Goal: Communication & Community: Answer question/provide support

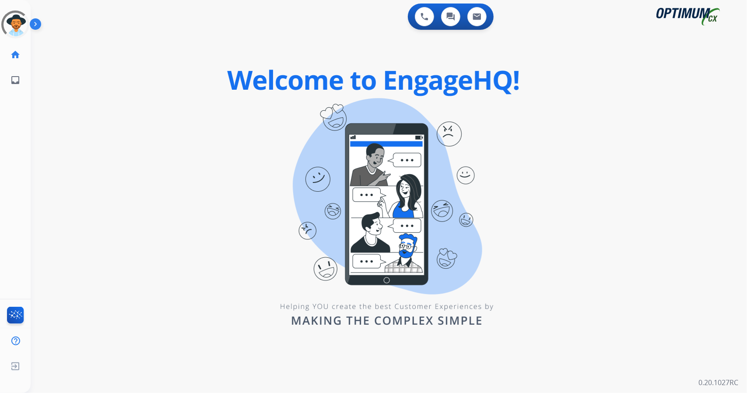
click at [183, 213] on div "0 Voice Interactions 0 Chat Interactions 0 Email Interactions swap_horiz Break …" at bounding box center [389, 196] width 716 height 393
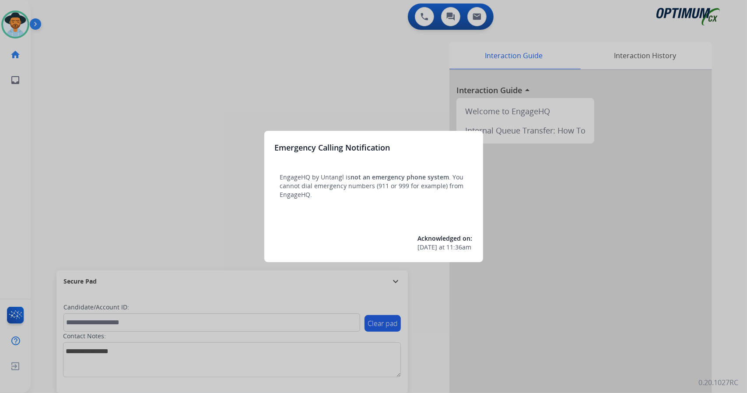
click at [130, 279] on div at bounding box center [373, 196] width 747 height 393
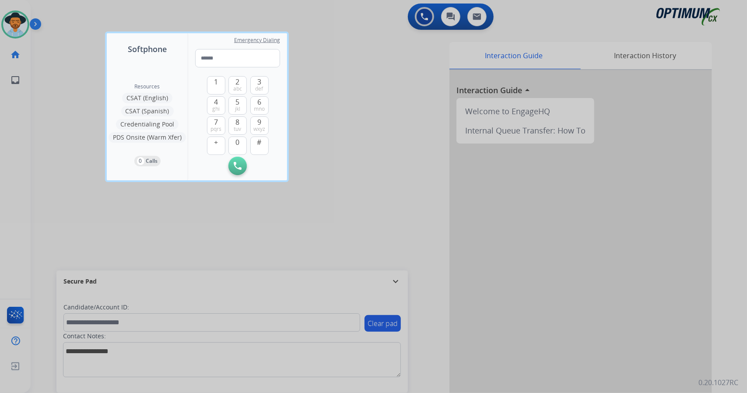
click at [74, 193] on div at bounding box center [373, 196] width 747 height 393
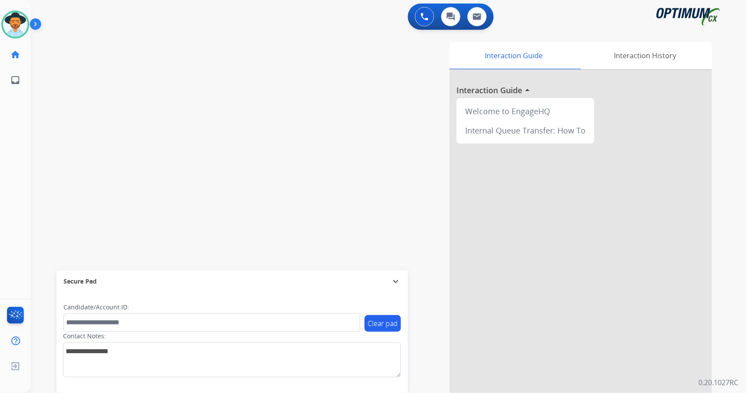
click at [212, 145] on div "swap_horiz Break voice bridge close_fullscreen Connect 3-Way Call merge_type Se…" at bounding box center [378, 214] width 695 height 365
click at [109, 92] on div "swap_horiz Break voice bridge close_fullscreen Connect 3-Way Call merge_type Se…" at bounding box center [378, 214] width 695 height 365
click at [243, 120] on div "swap_horiz Break voice bridge close_fullscreen Connect 3-Way Call merge_type Se…" at bounding box center [378, 214] width 695 height 365
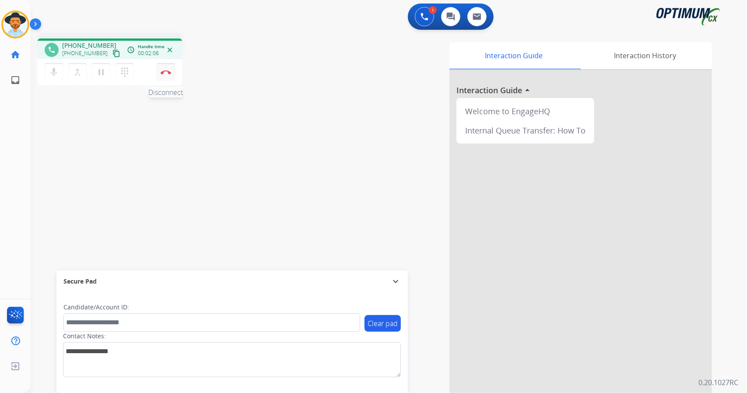
click at [169, 77] on button "Disconnect" at bounding box center [166, 72] width 18 height 18
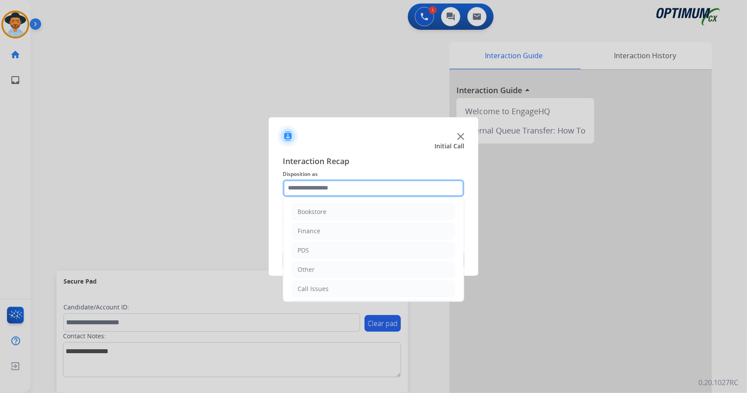
click at [310, 186] on input "text" at bounding box center [374, 188] width 182 height 18
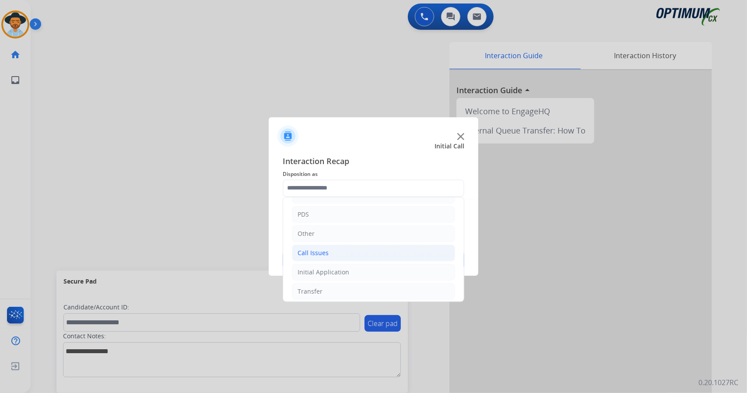
click at [346, 252] on li "Call Issues" at bounding box center [373, 253] width 163 height 17
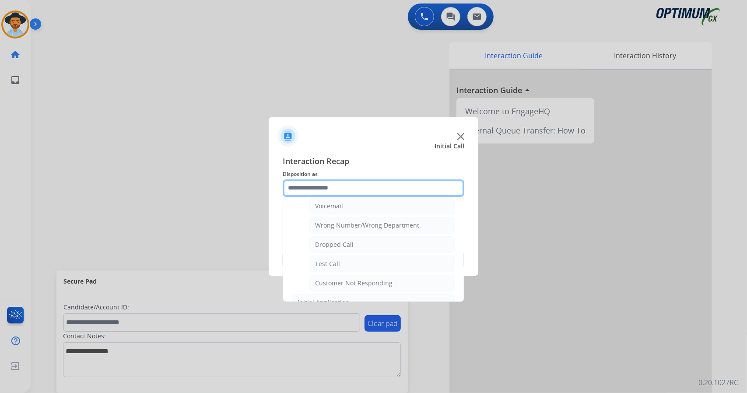
scroll to position [131, 0]
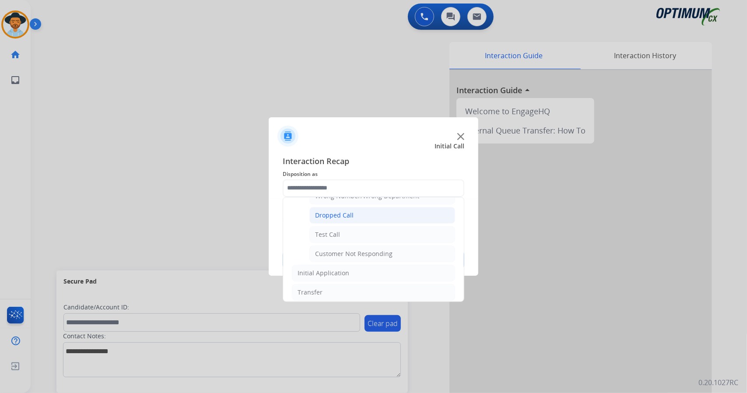
click at [325, 212] on div "Dropped Call" at bounding box center [334, 215] width 39 height 9
type input "**********"
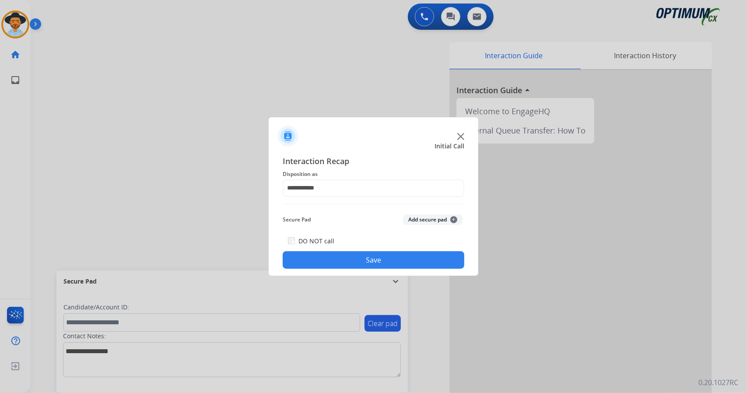
click at [347, 260] on button "Save" at bounding box center [374, 260] width 182 height 18
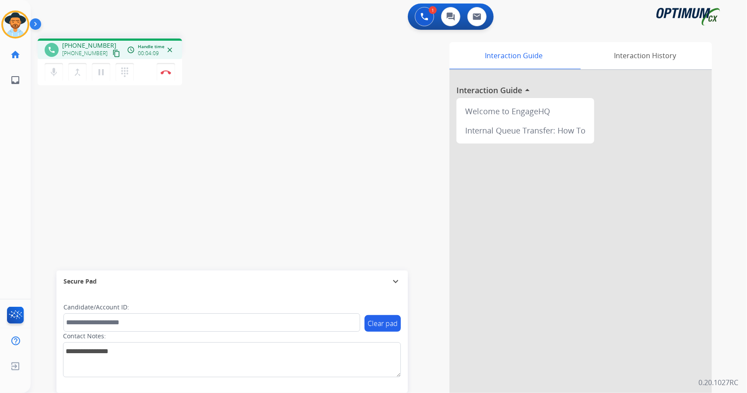
click at [241, 29] on div "1 Voice Interactions 0 Chat Interactions 0 Email Interactions" at bounding box center [383, 18] width 685 height 28
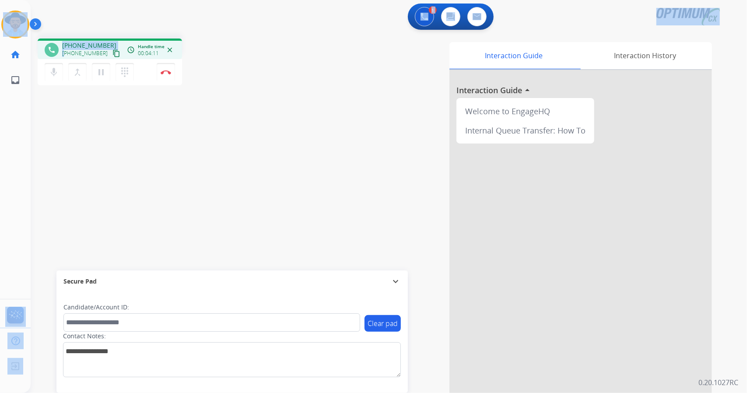
scroll to position [0, 2]
drag, startPoint x: 2, startPoint y: 3, endPoint x: 196, endPoint y: 160, distance: 249.2
click at [196, 160] on div "Outbound call Quit Outbound call Quit Schedule interaction + Add to my list Cus…" at bounding box center [373, 196] width 747 height 393
click at [196, 160] on div "phone [PHONE_NUMBER] [PHONE_NUMBER] content_copy access_time Call metrics Queue…" at bounding box center [378, 214] width 695 height 365
drag, startPoint x: 3, startPoint y: 6, endPoint x: 228, endPoint y: 164, distance: 275.4
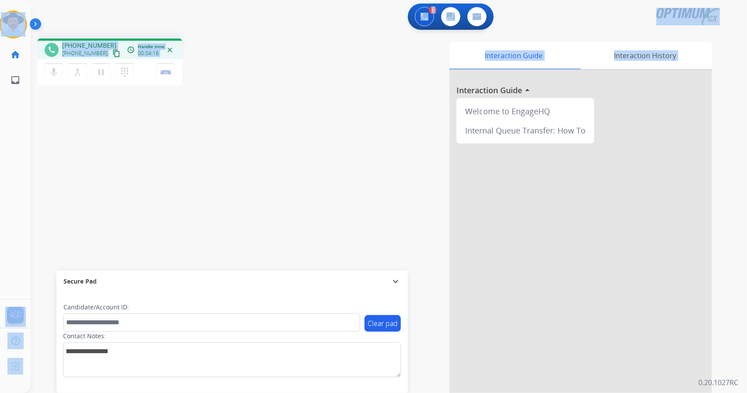
click at [228, 164] on div "Outbound call Quit Outbound call Quit Schedule interaction + Add to my list Cus…" at bounding box center [373, 196] width 747 height 393
click at [168, 91] on div "phone [PHONE_NUMBER] [PHONE_NUMBER] content_copy access_time Call metrics Queue…" at bounding box center [378, 214] width 695 height 365
drag, startPoint x: 6, startPoint y: 4, endPoint x: 164, endPoint y: 126, distance: 198.8
click at [164, 126] on div "Outbound call Quit Outbound call Quit Schedule interaction + Add to my list Cus…" at bounding box center [373, 196] width 747 height 393
click at [221, 115] on div "phone [PHONE_NUMBER] [PHONE_NUMBER] content_copy access_time Call metrics Queue…" at bounding box center [378, 214] width 695 height 365
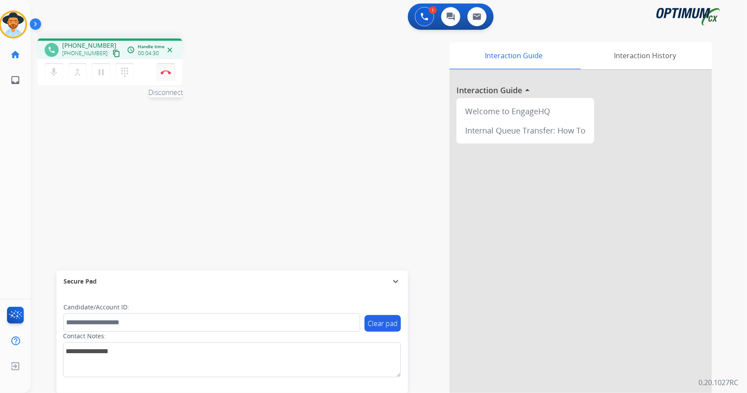
click at [165, 68] on button "Disconnect" at bounding box center [166, 72] width 18 height 18
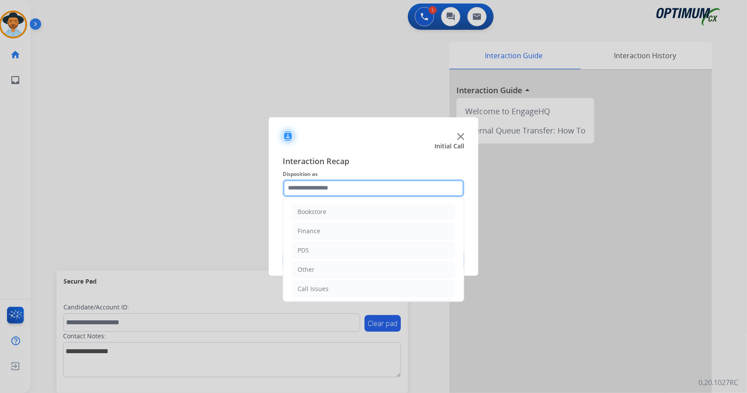
click at [396, 185] on input "text" at bounding box center [374, 188] width 182 height 18
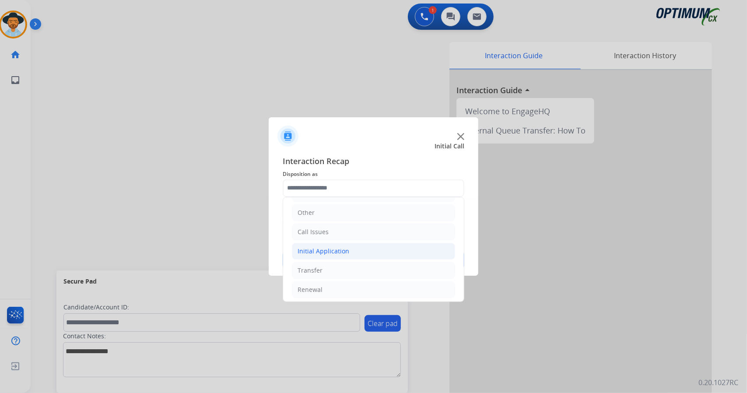
click at [373, 252] on li "Initial Application" at bounding box center [373, 251] width 163 height 17
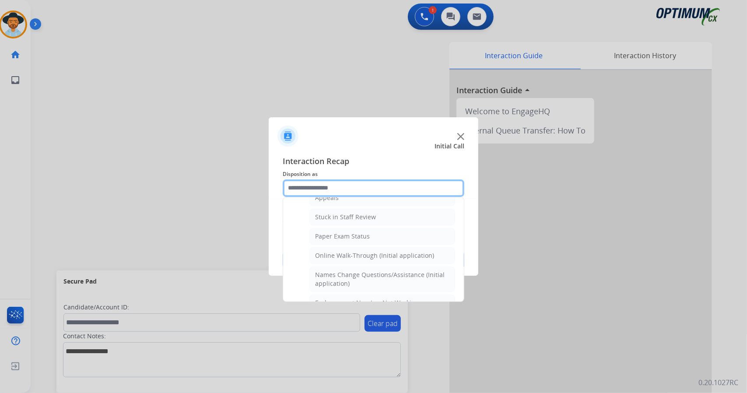
scroll to position [149, 0]
click at [373, 252] on div "Online Walk-Through (Initial application)" at bounding box center [374, 255] width 119 height 9
type input "**********"
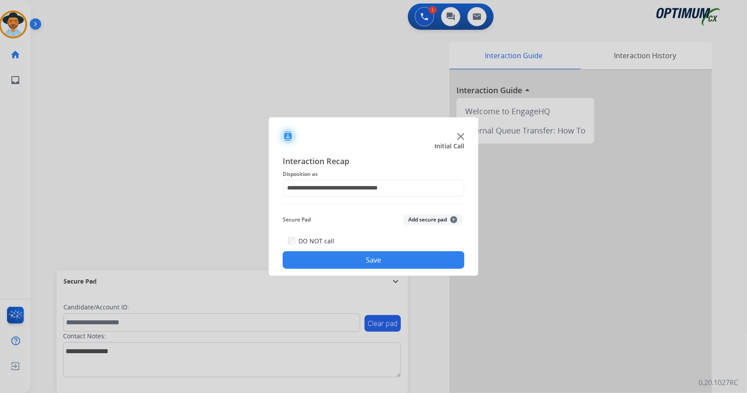
click at [375, 258] on button "Save" at bounding box center [374, 260] width 182 height 18
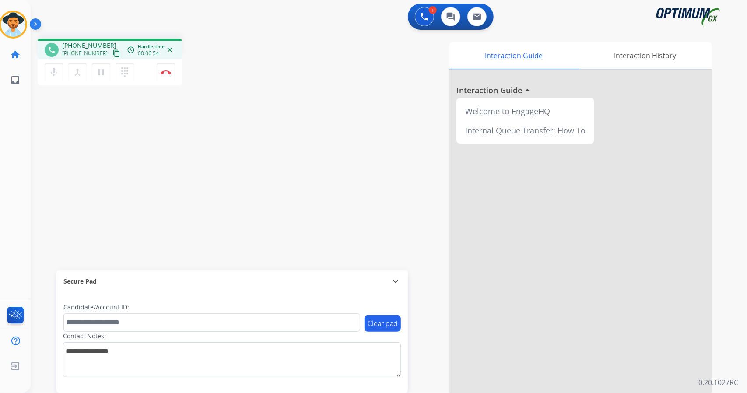
click at [217, 81] on div "phone [PHONE_NUMBER] [PHONE_NUMBER] content_copy access_time Call metrics Queue…" at bounding box center [157, 63] width 238 height 49
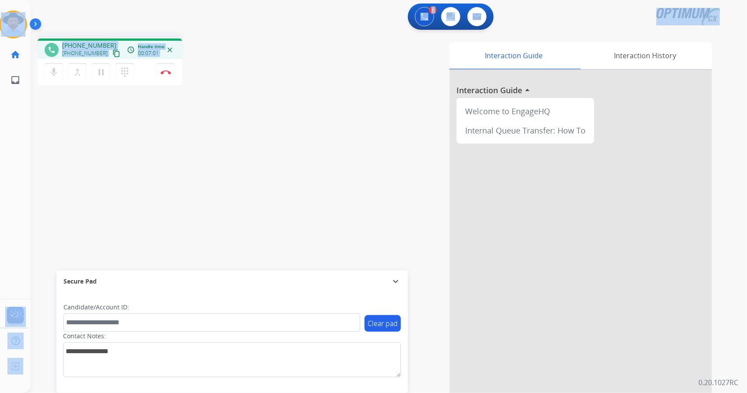
drag, startPoint x: 4, startPoint y: 4, endPoint x: 193, endPoint y: 165, distance: 247.7
click at [193, 165] on div "Outbound call Quit Outbound call Quit Schedule interaction + Add to my list Cus…" at bounding box center [373, 196] width 747 height 393
click at [193, 165] on div "phone [PHONE_NUMBER] [PHONE_NUMBER] content_copy access_time Call metrics Queue…" at bounding box center [378, 214] width 695 height 365
drag, startPoint x: 2, startPoint y: 3, endPoint x: 219, endPoint y: 123, distance: 247.9
click at [219, 123] on div "Outbound call Quit Outbound call Quit Schedule interaction + Add to my list Cus…" at bounding box center [373, 196] width 747 height 393
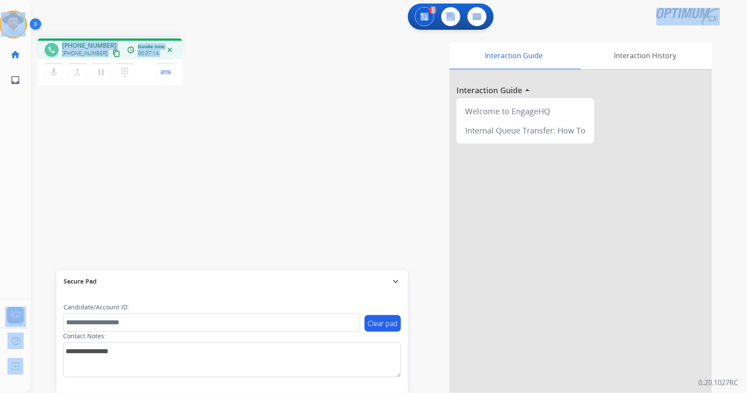
click at [219, 123] on div "phone [PHONE_NUMBER] [PHONE_NUMBER] content_copy access_time Call metrics Queue…" at bounding box center [378, 214] width 695 height 365
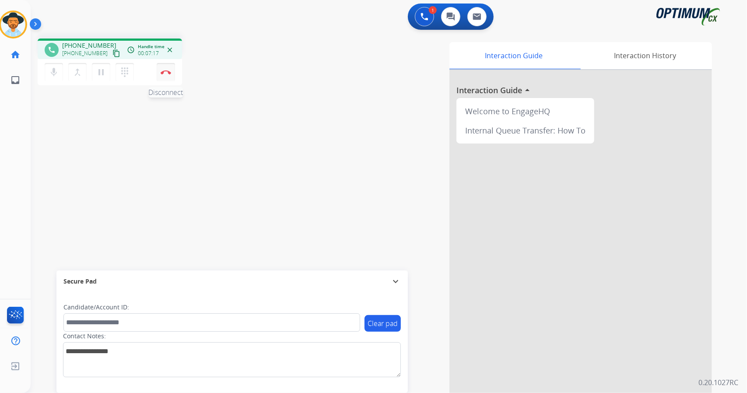
click at [163, 72] on img at bounding box center [166, 72] width 11 height 4
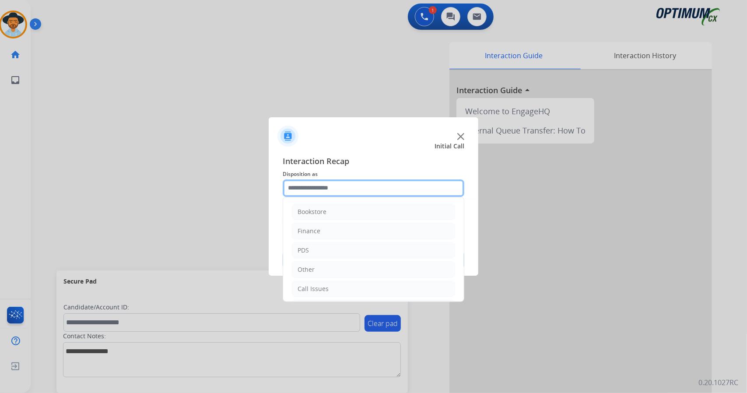
click at [327, 192] on input "text" at bounding box center [374, 188] width 182 height 18
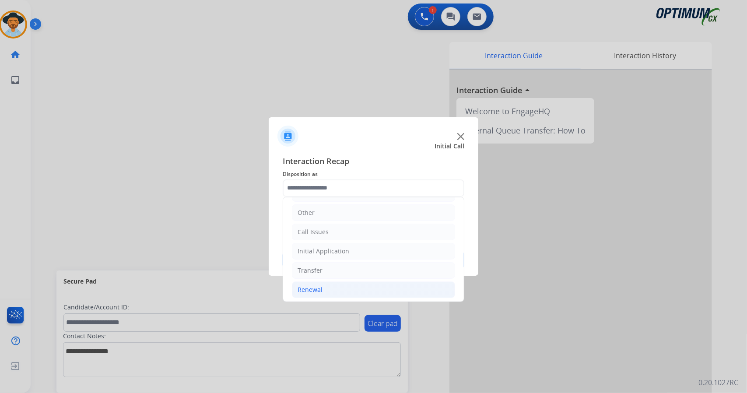
click at [346, 291] on li "Renewal" at bounding box center [373, 289] width 163 height 17
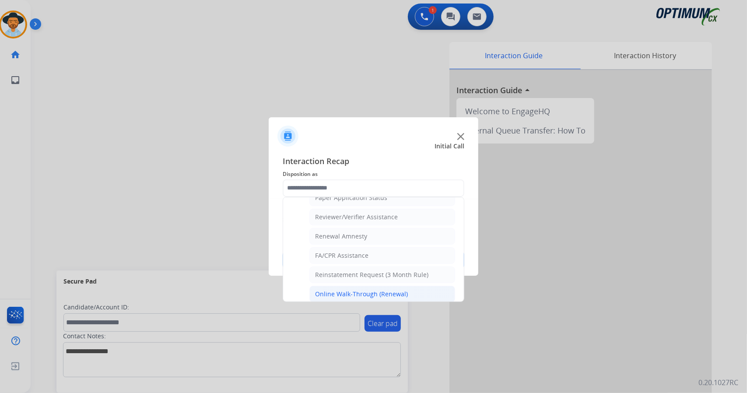
click at [335, 290] on div "Online Walk-Through (Renewal)" at bounding box center [361, 294] width 93 height 9
type input "**********"
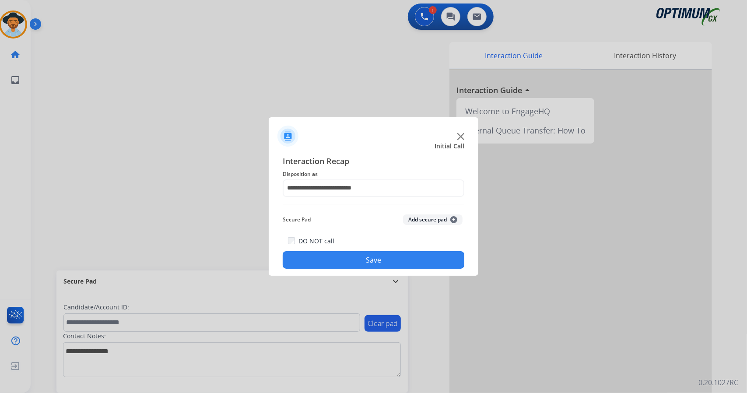
click at [332, 261] on button "Save" at bounding box center [374, 260] width 182 height 18
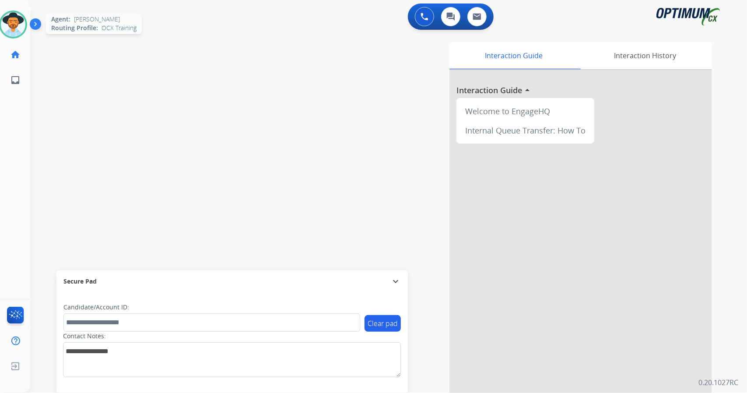
click at [5, 17] on img at bounding box center [13, 24] width 25 height 25
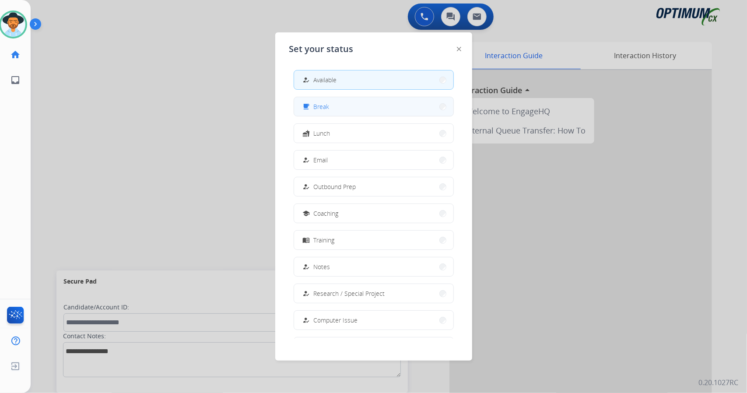
click at [312, 115] on button "free_breakfast Break" at bounding box center [373, 106] width 159 height 19
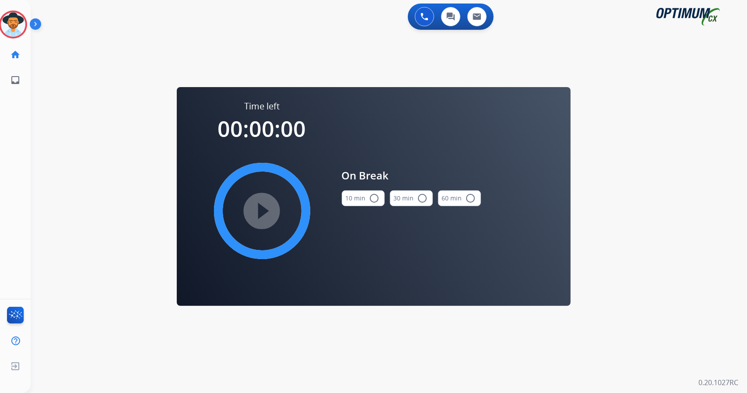
click at [637, 218] on div "0 Voice Interactions 0 Chat Interactions 0 Email Interactions swap_horiz Break …" at bounding box center [389, 196] width 716 height 393
click at [368, 195] on button "10 min radio_button_unchecked" at bounding box center [363, 198] width 43 height 16
click at [267, 206] on mat-icon "play_circle_filled" at bounding box center [262, 211] width 11 height 11
click at [2, 18] on circle at bounding box center [13, 24] width 26 height 26
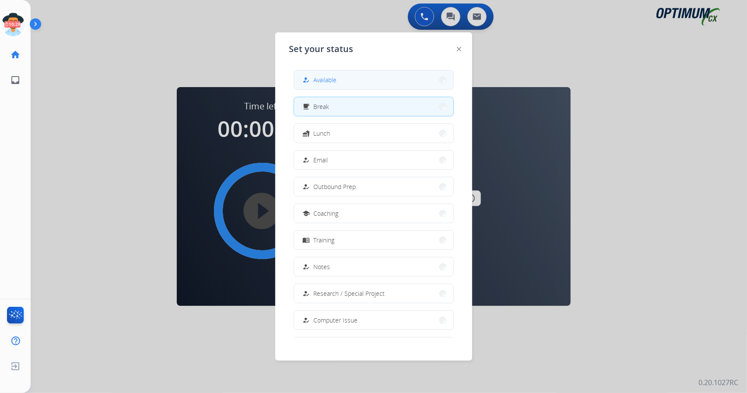
click at [340, 70] on div "how_to_reg Available" at bounding box center [374, 80] width 160 height 20
click at [340, 74] on button "how_to_reg Available" at bounding box center [373, 79] width 159 height 19
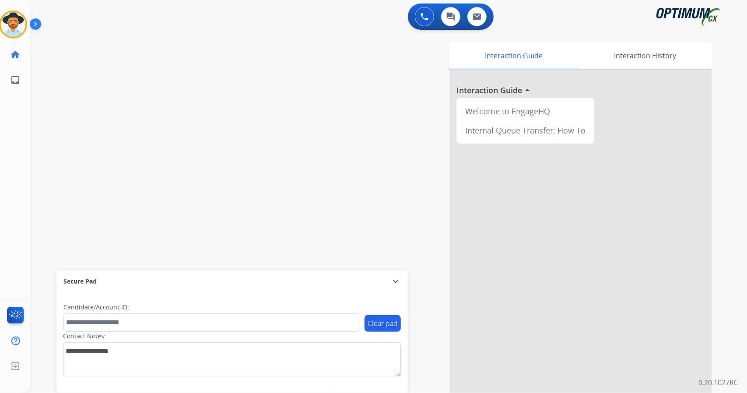
click at [82, 158] on div "swap_horiz Break voice bridge close_fullscreen Connect 3-Way Call merge_type Se…" at bounding box center [378, 214] width 695 height 365
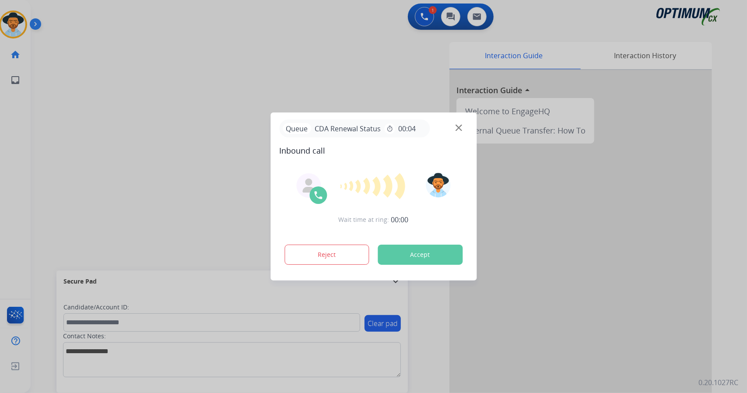
click at [138, 5] on div at bounding box center [373, 196] width 747 height 393
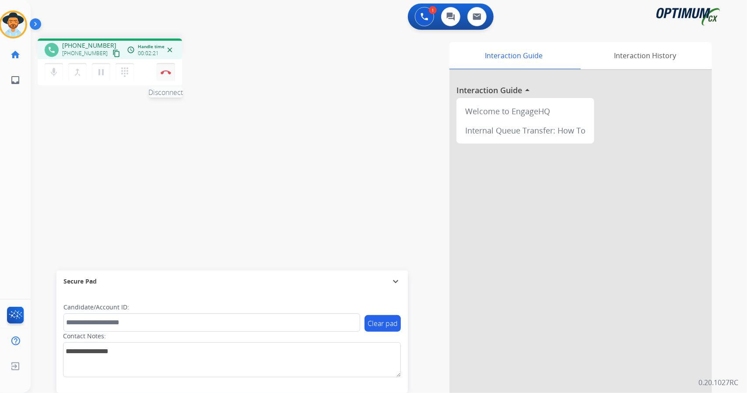
click at [170, 72] on img at bounding box center [166, 72] width 11 height 4
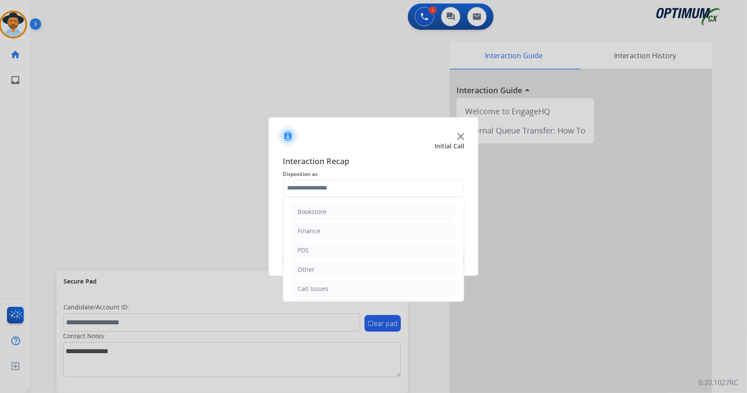
click at [348, 188] on input "text" at bounding box center [374, 188] width 182 height 18
click at [342, 284] on li "Renewal" at bounding box center [373, 289] width 163 height 17
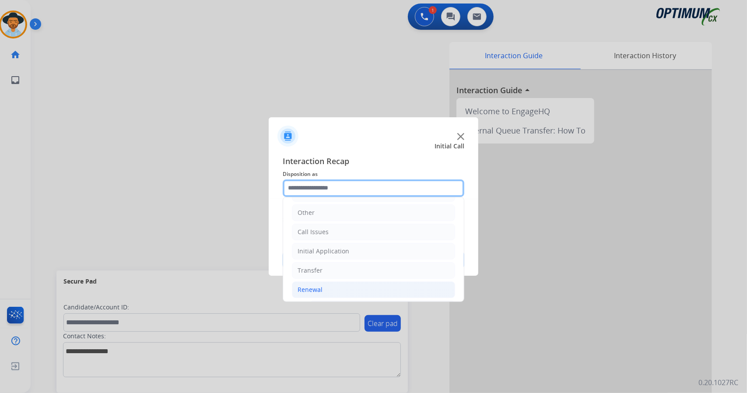
scroll to position [331, 0]
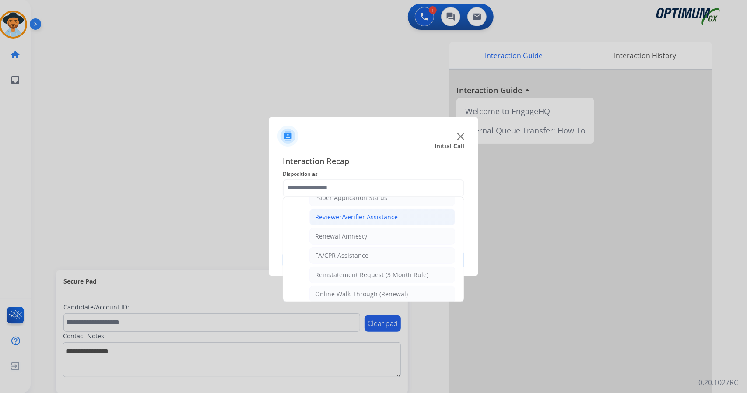
click at [355, 213] on div "Reviewer/Verifier Assistance" at bounding box center [356, 217] width 83 height 9
type input "**********"
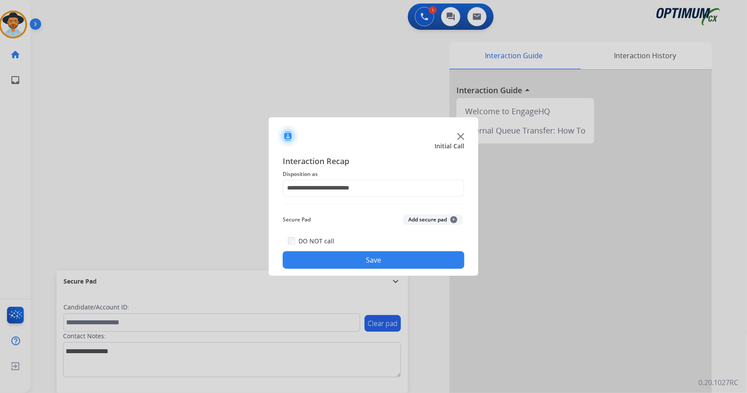
click at [376, 260] on button "Save" at bounding box center [374, 260] width 182 height 18
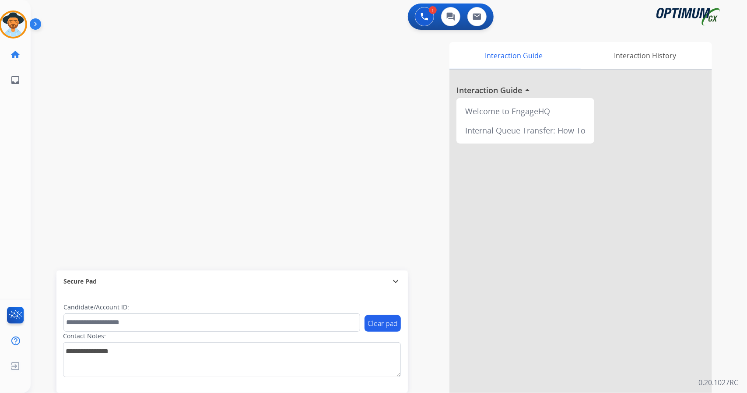
click at [143, 114] on div "swap_horiz Break voice bridge close_fullscreen Connect 3-Way Call merge_type Se…" at bounding box center [378, 214] width 695 height 365
click at [187, 7] on div "1 Voice Interactions 0 Chat Interactions 0 Email Interactions" at bounding box center [383, 18] width 685 height 28
click at [74, 136] on div "swap_horiz Break voice bridge close_fullscreen Connect 3-Way Call merge_type Se…" at bounding box center [378, 214] width 695 height 365
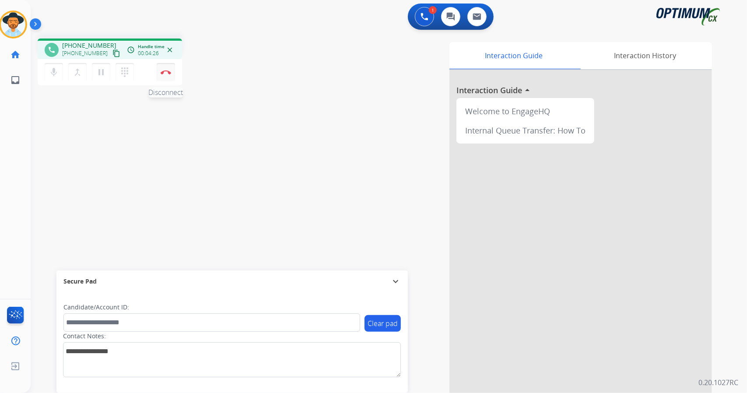
click at [172, 72] on button "Disconnect" at bounding box center [166, 72] width 18 height 18
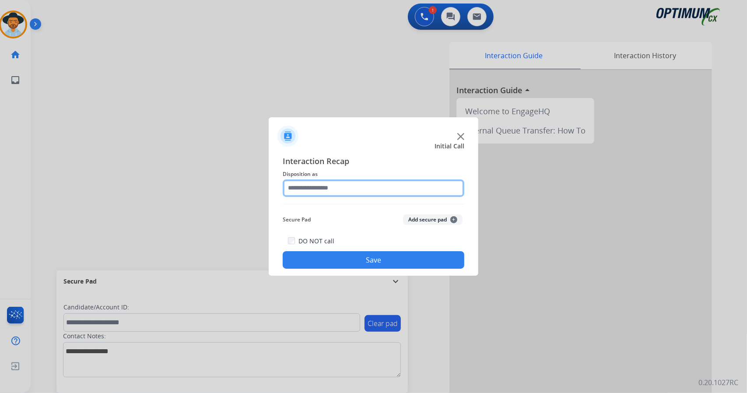
click at [373, 189] on input "text" at bounding box center [374, 188] width 182 height 18
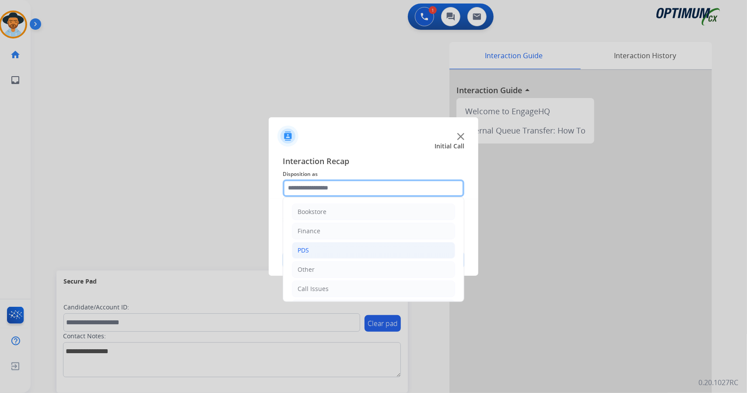
scroll to position [57, 0]
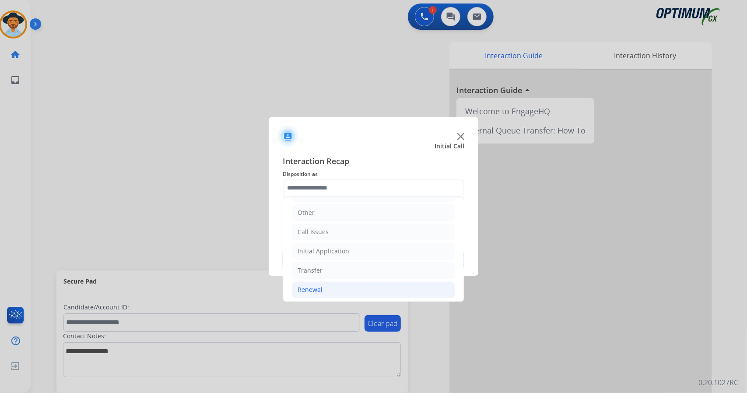
click at [345, 291] on li "Renewal" at bounding box center [373, 289] width 163 height 17
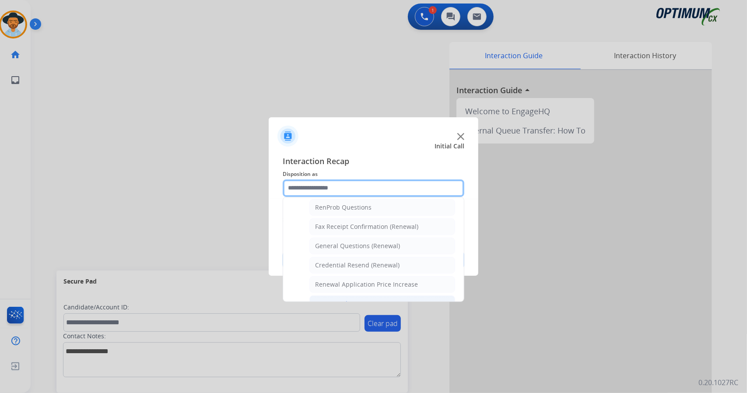
scroll to position [225, 0]
click at [340, 244] on div "General Questions (Renewal)" at bounding box center [357, 245] width 85 height 9
type input "**********"
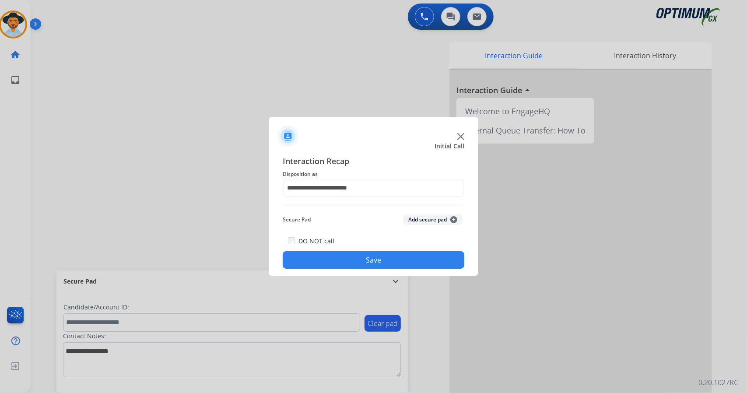
click at [349, 261] on button "Save" at bounding box center [374, 260] width 182 height 18
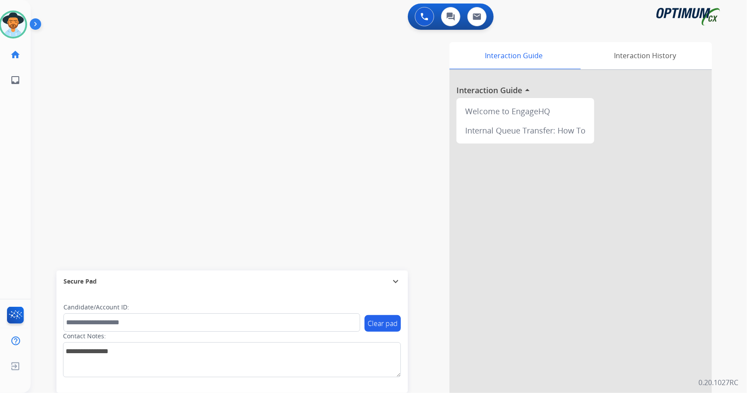
click at [177, 94] on div "swap_horiz Break voice bridge close_fullscreen Connect 3-Way Call merge_type Se…" at bounding box center [378, 214] width 695 height 365
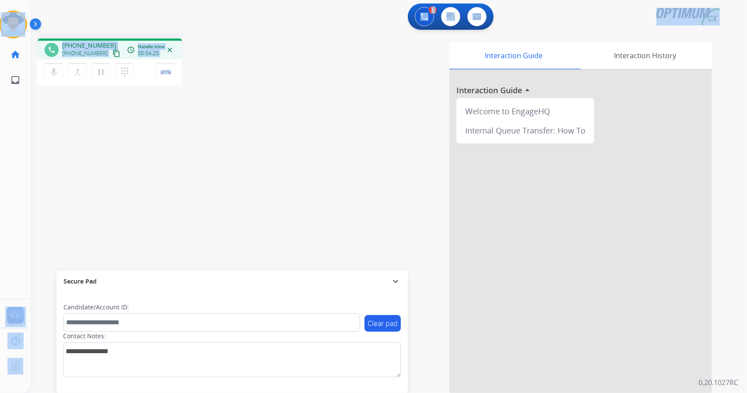
drag, startPoint x: 2, startPoint y: 1, endPoint x: 143, endPoint y: 182, distance: 229.4
click at [143, 182] on div "Outbound call Quit Outbound call Quit Schedule interaction + Add to my list Cus…" at bounding box center [373, 196] width 747 height 393
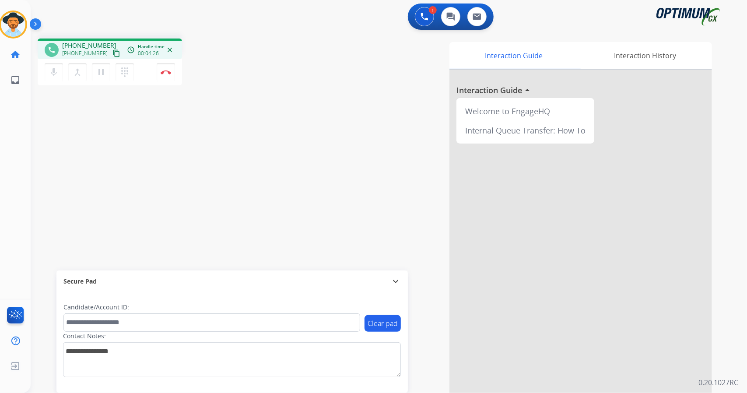
click at [292, 105] on div "Interaction Guide Interaction History Interaction Guide arrow_drop_up Welcome t…" at bounding box center [495, 219] width 433 height 354
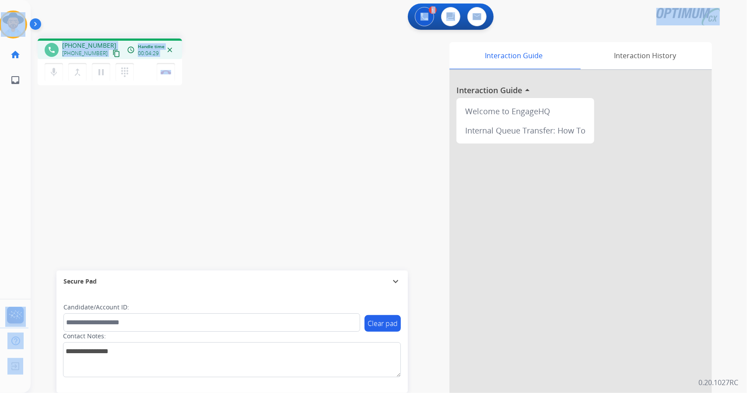
drag, startPoint x: 0, startPoint y: 0, endPoint x: 242, endPoint y: 95, distance: 259.8
click at [242, 95] on div "Outbound call Quit Outbound call Quit Schedule interaction + Add to my list Cus…" at bounding box center [373, 196] width 747 height 393
click at [242, 95] on div "phone [PHONE_NUMBER] [PHONE_NUMBER] content_copy access_time Call metrics Queue…" at bounding box center [378, 214] width 695 height 365
drag, startPoint x: 3, startPoint y: 2, endPoint x: 196, endPoint y: 134, distance: 234.1
click at [196, 134] on div "Outbound call Quit Outbound call Quit Schedule interaction + Add to my list Cus…" at bounding box center [373, 196] width 747 height 393
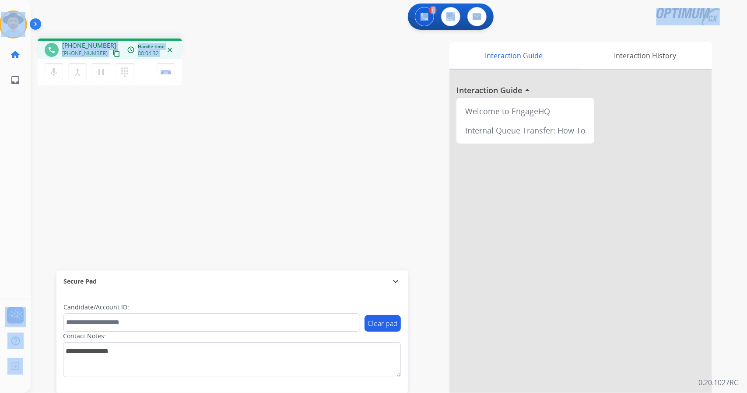
click at [196, 134] on div "phone [PHONE_NUMBER] [PHONE_NUMBER] content_copy access_time Call metrics Queue…" at bounding box center [378, 214] width 695 height 365
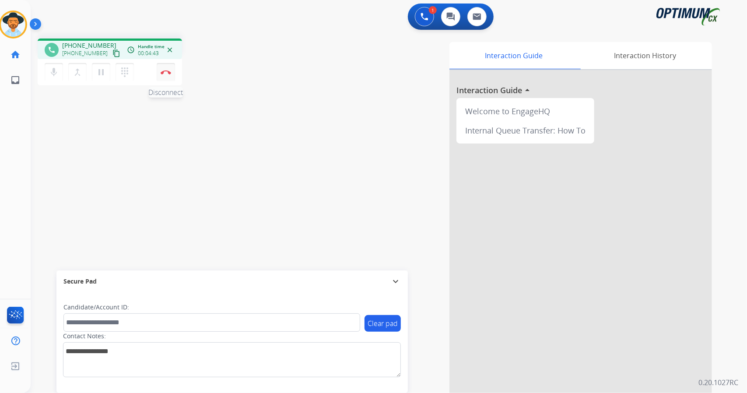
click at [164, 72] on img at bounding box center [166, 72] width 11 height 4
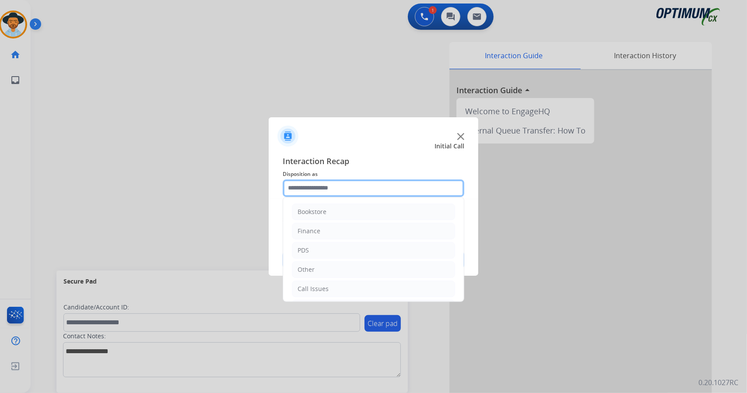
click at [355, 192] on input "text" at bounding box center [374, 188] width 182 height 18
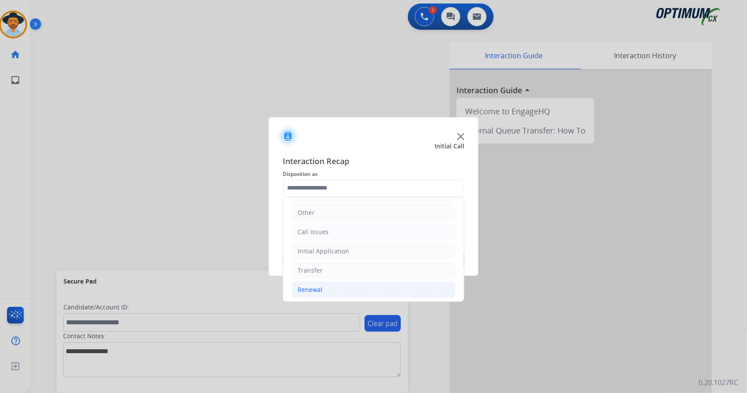
click at [355, 293] on li "Renewal" at bounding box center [373, 289] width 163 height 17
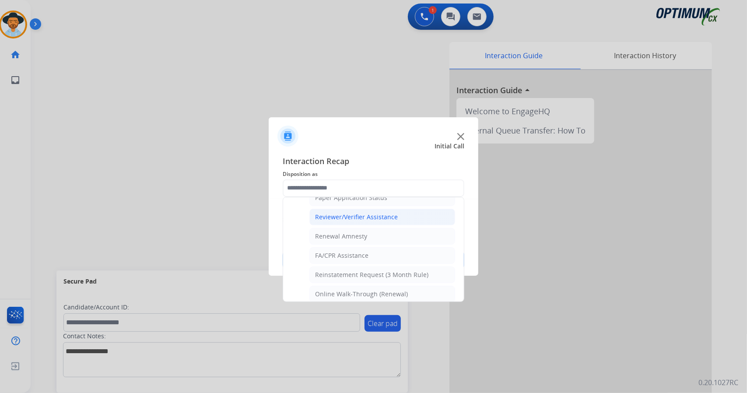
click at [357, 209] on li "Reviewer/Verifier Assistance" at bounding box center [382, 217] width 146 height 17
type input "**********"
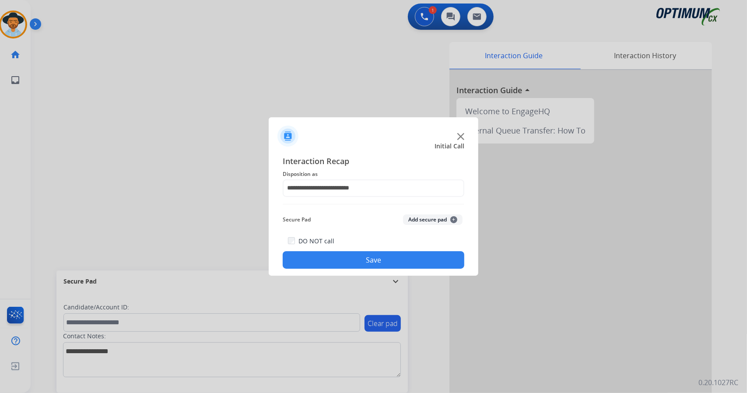
click at [378, 255] on button "Save" at bounding box center [374, 260] width 182 height 18
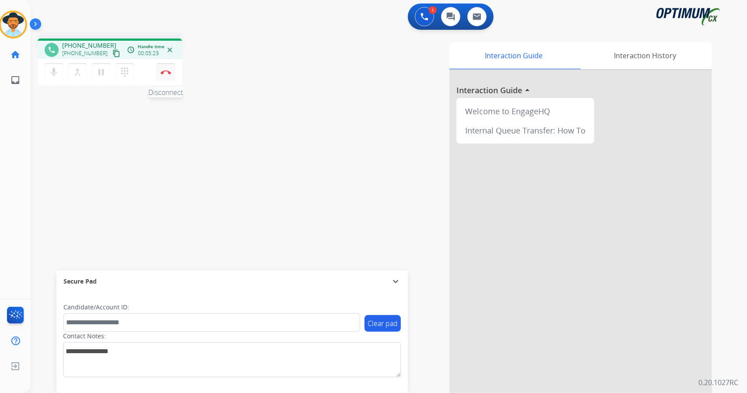
click at [167, 74] on button "Disconnect" at bounding box center [166, 72] width 18 height 18
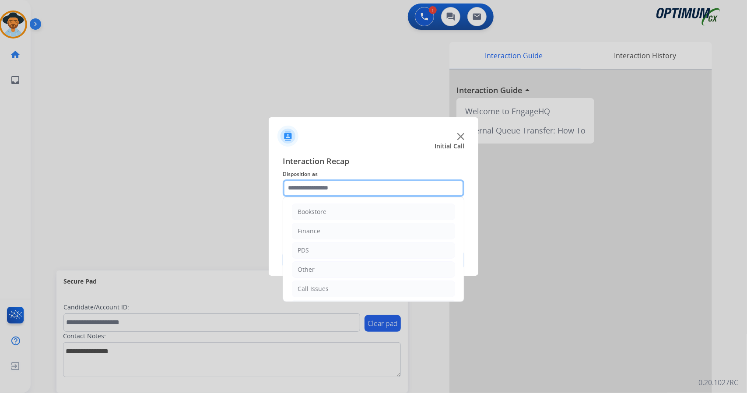
click at [368, 186] on input "text" at bounding box center [374, 188] width 182 height 18
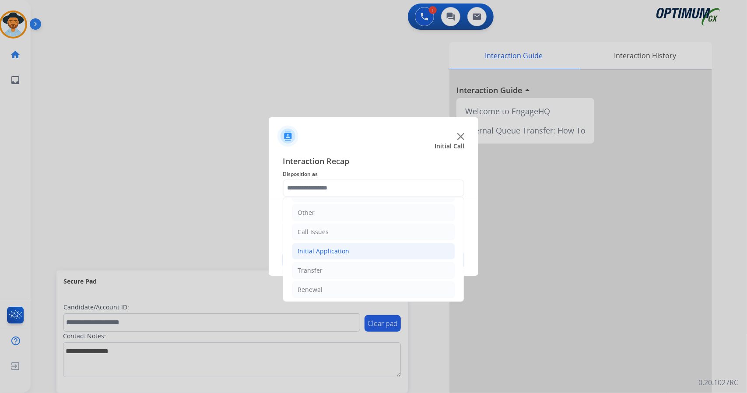
click at [339, 244] on li "Initial Application" at bounding box center [373, 251] width 163 height 17
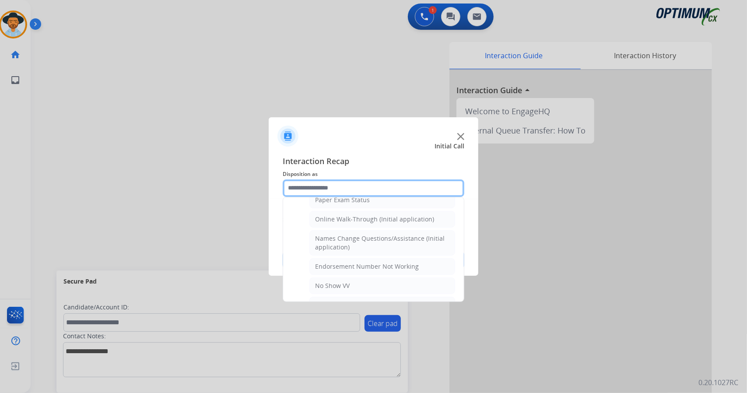
scroll to position [187, 0]
click at [339, 244] on div "Names Change Questions/Assistance (Initial application)" at bounding box center [382, 241] width 134 height 18
type input "**********"
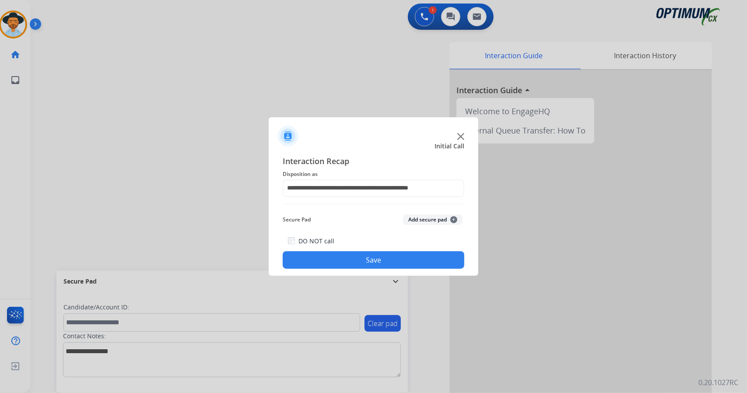
click at [337, 258] on button "Save" at bounding box center [374, 260] width 182 height 18
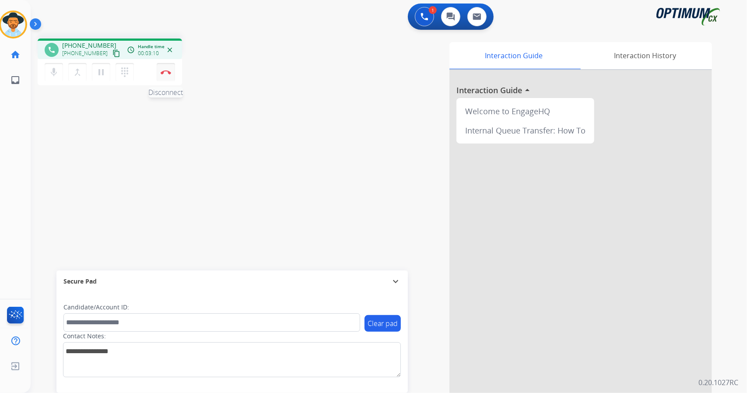
click at [166, 69] on button "Disconnect" at bounding box center [166, 72] width 18 height 18
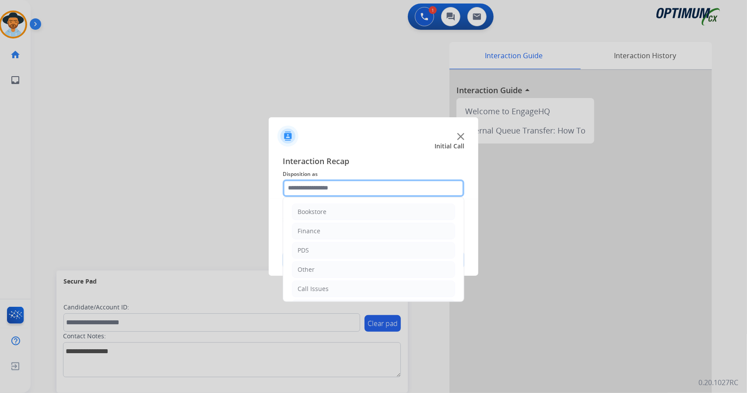
click at [347, 186] on input "text" at bounding box center [374, 188] width 182 height 18
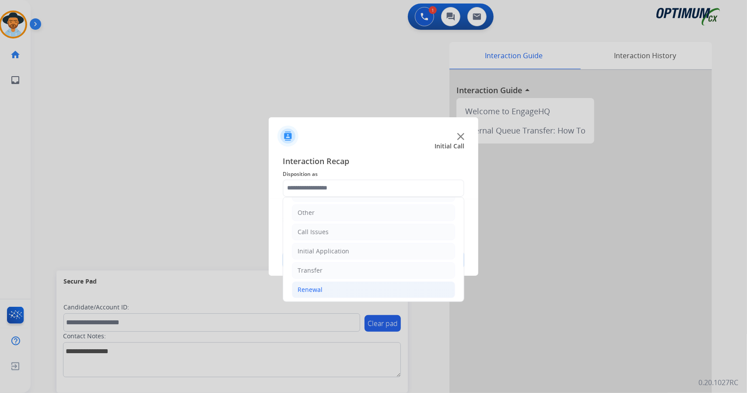
click at [340, 294] on li "Renewal" at bounding box center [373, 289] width 163 height 17
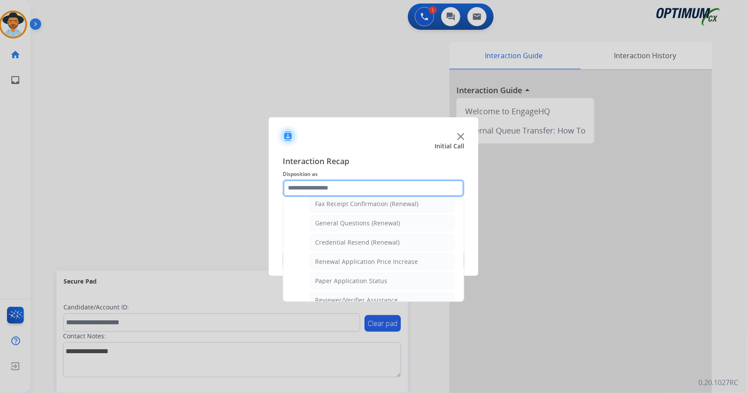
scroll to position [248, 0]
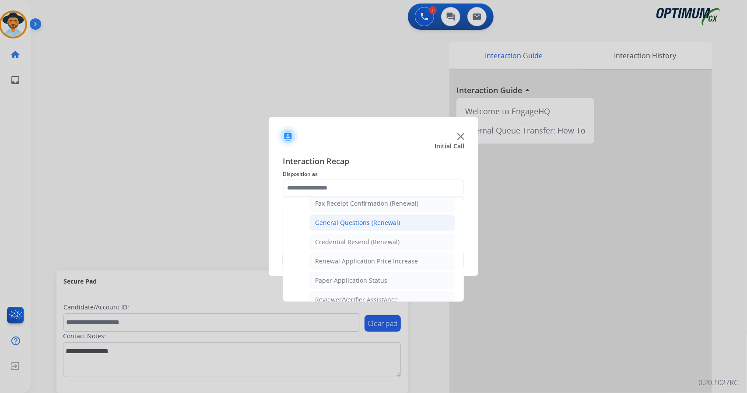
click at [343, 218] on div "General Questions (Renewal)" at bounding box center [357, 222] width 85 height 9
type input "**********"
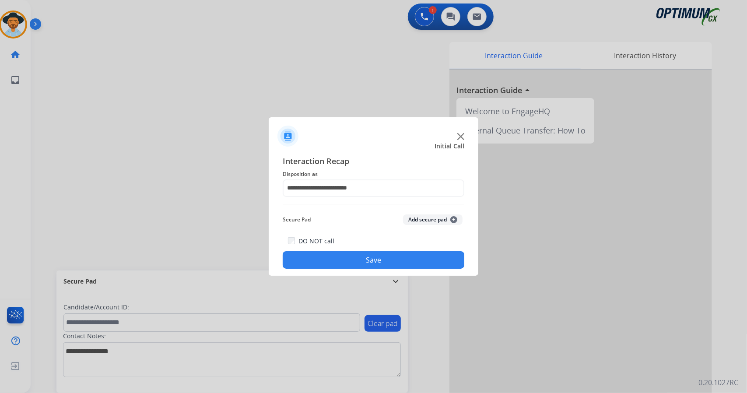
click at [352, 259] on button "Save" at bounding box center [374, 260] width 182 height 18
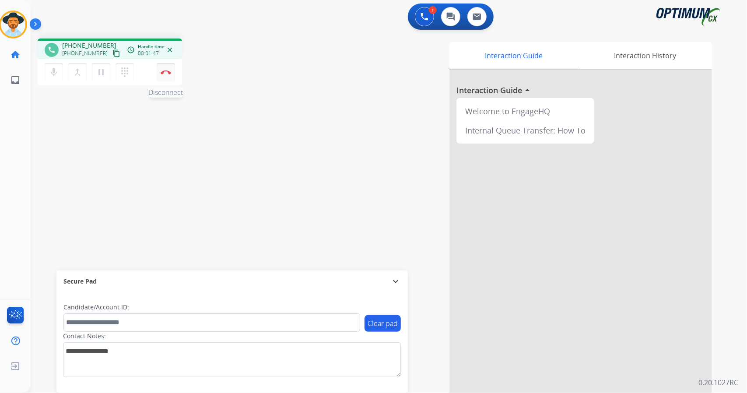
click at [162, 76] on button "Disconnect" at bounding box center [166, 72] width 18 height 18
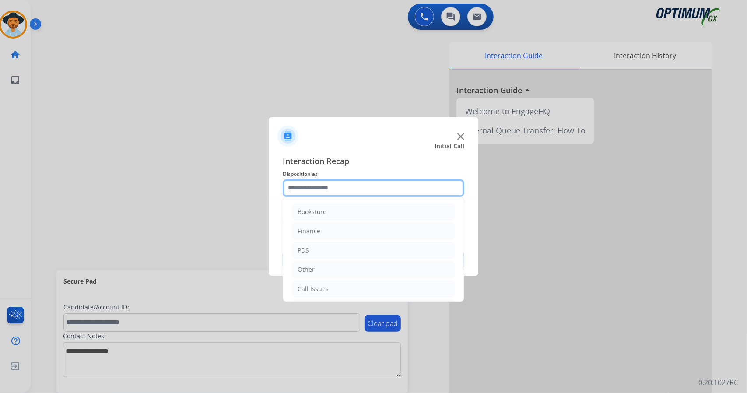
click at [330, 188] on input "text" at bounding box center [374, 188] width 182 height 18
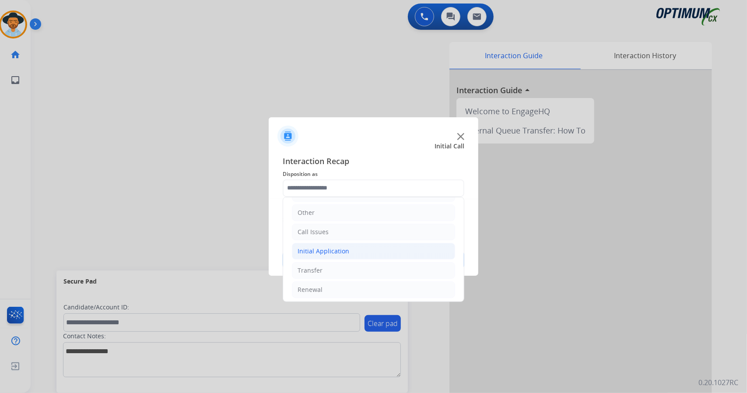
click at [346, 250] on div "Initial Application" at bounding box center [324, 251] width 52 height 9
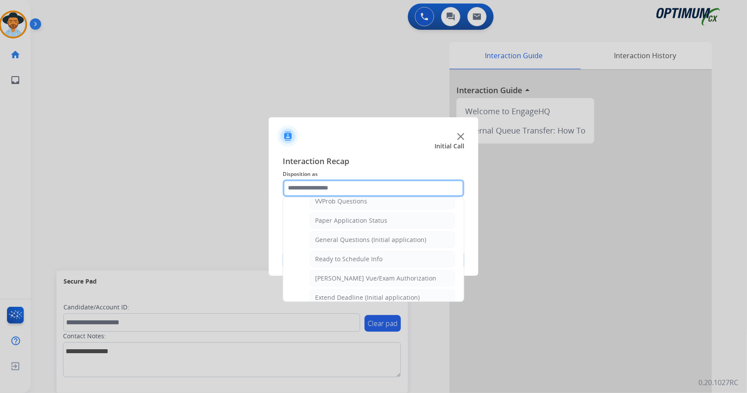
scroll to position [483, 0]
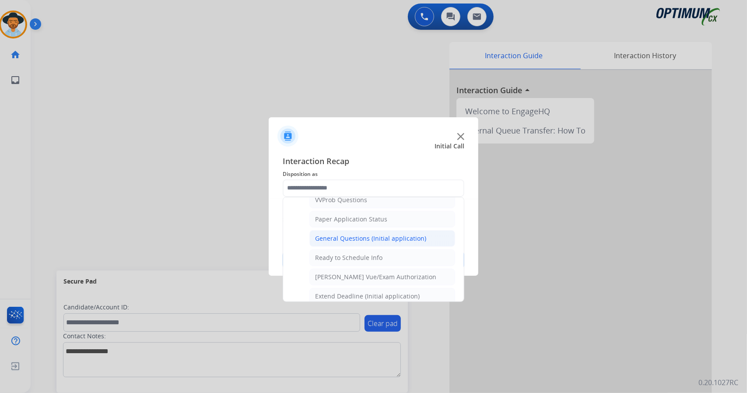
click at [354, 234] on div "General Questions (Initial application)" at bounding box center [370, 238] width 111 height 9
type input "**********"
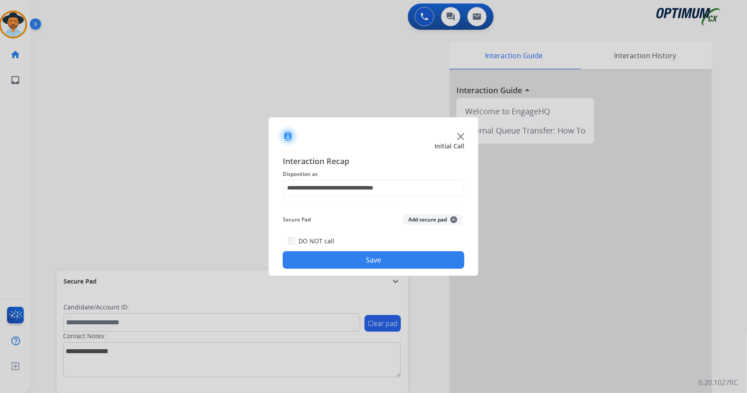
click at [349, 265] on button "Save" at bounding box center [374, 260] width 182 height 18
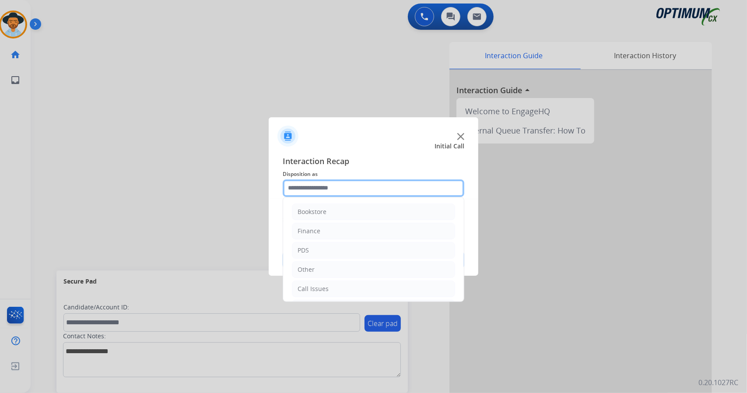
click at [374, 195] on input "text" at bounding box center [374, 188] width 182 height 18
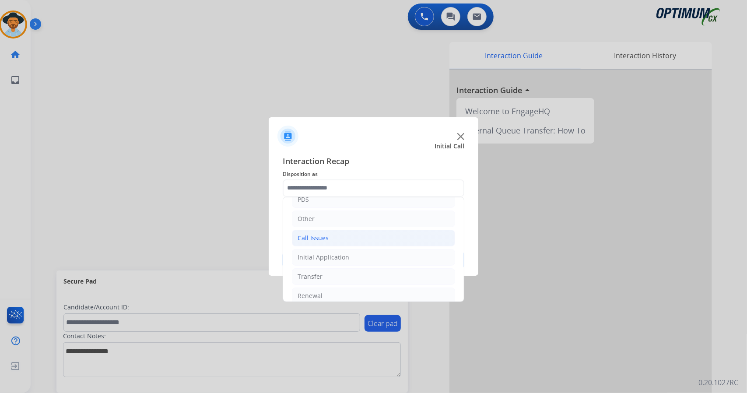
click at [347, 237] on li "Call Issues" at bounding box center [373, 238] width 163 height 17
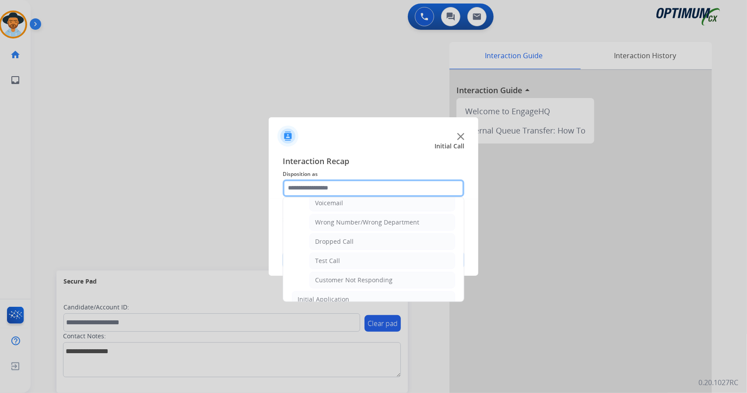
scroll to position [105, 0]
click at [342, 242] on div "Dropped Call" at bounding box center [334, 241] width 39 height 9
type input "**********"
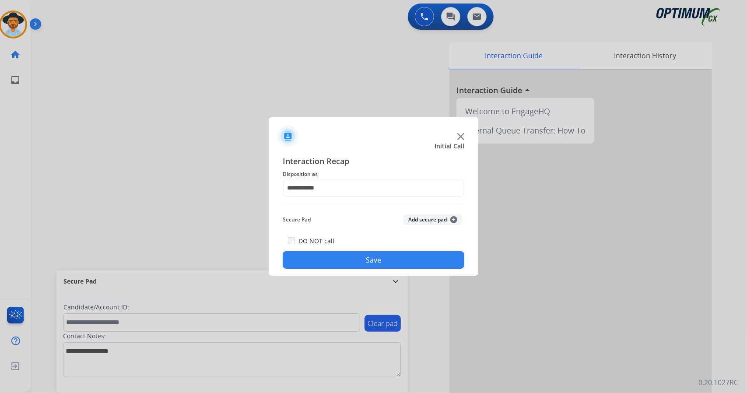
click at [349, 259] on button "Save" at bounding box center [374, 260] width 182 height 18
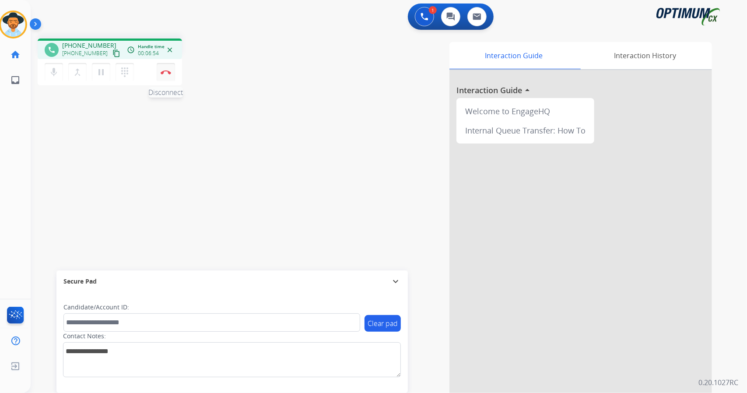
click at [165, 70] on img at bounding box center [166, 72] width 11 height 4
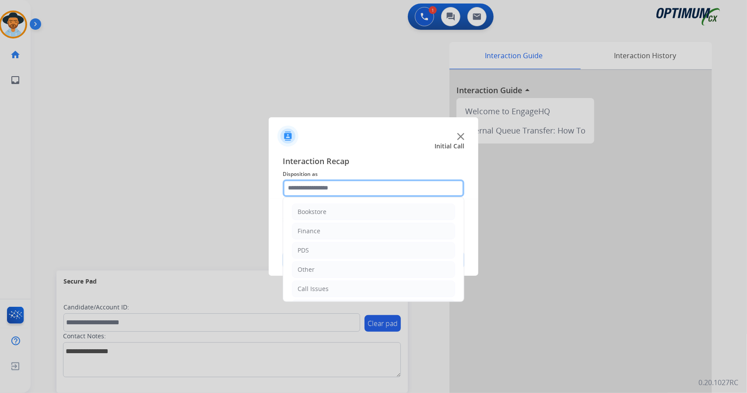
click at [299, 187] on input "text" at bounding box center [374, 188] width 182 height 18
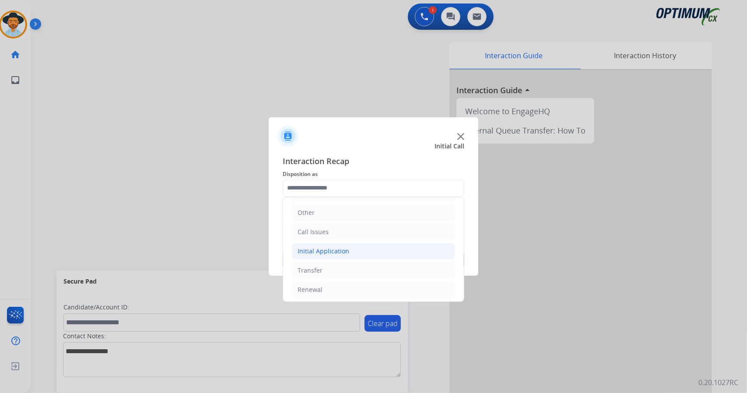
click at [339, 248] on div "Initial Application" at bounding box center [324, 251] width 52 height 9
click at [339, 284] on li "Appeals" at bounding box center [382, 289] width 146 height 17
type input "*******"
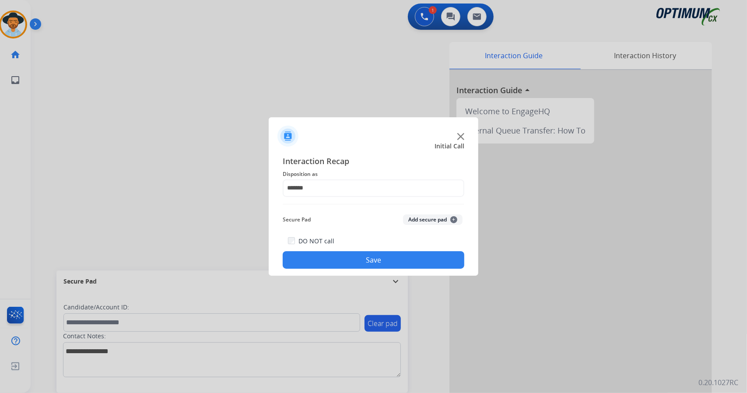
click at [336, 263] on button "Save" at bounding box center [374, 260] width 182 height 18
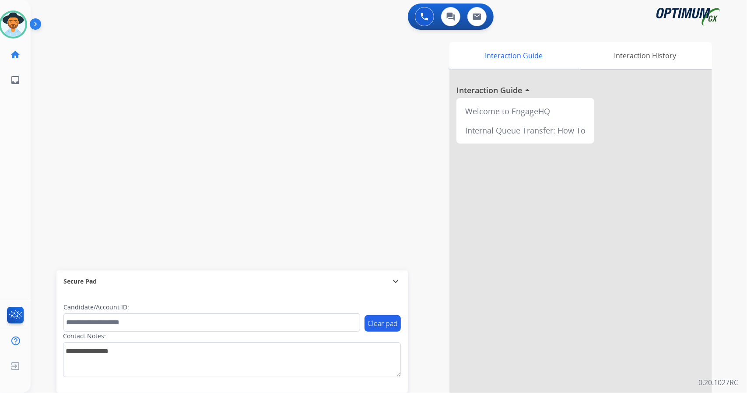
click at [143, 7] on div "0 Voice Interactions 0 Chat Interactions 0 Email Interactions" at bounding box center [383, 18] width 685 height 28
click at [746, 151] on div "0 Voice Interactions 0 Chat Interactions 0 Email Interactions swap_horiz Break …" at bounding box center [389, 196] width 716 height 393
click at [9, 127] on div "[PERSON_NAME] Available Edit Avatar Agent: [PERSON_NAME] Profile: OCX Training …" at bounding box center [15, 196] width 31 height 393
click at [20, 24] on img at bounding box center [13, 24] width 25 height 25
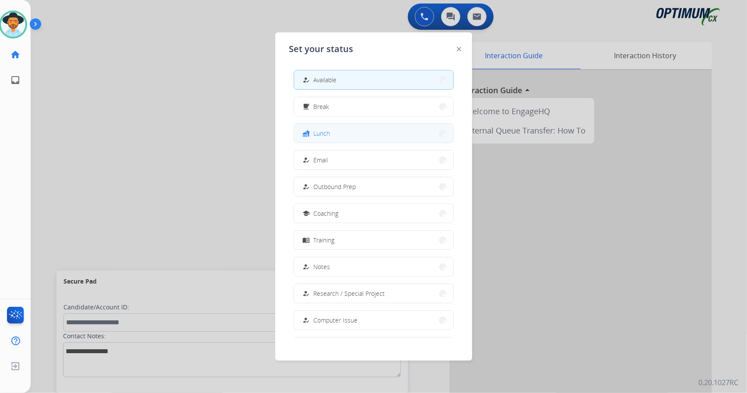
click at [375, 128] on button "fastfood Lunch" at bounding box center [373, 133] width 159 height 19
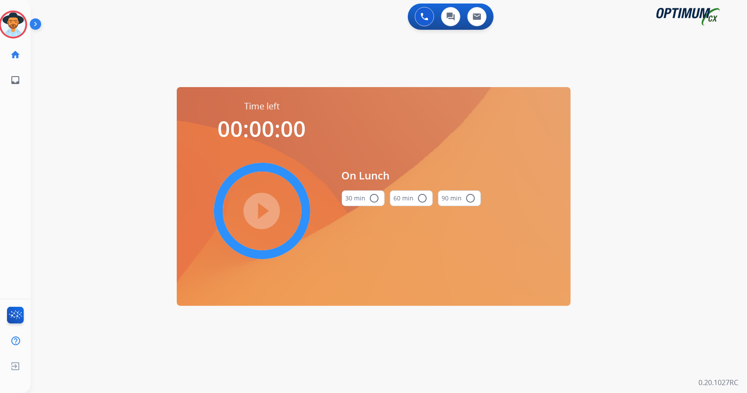
click at [661, 158] on div "0 Voice Interactions 0 Chat Interactions 0 Email Interactions swap_horiz Break …" at bounding box center [389, 196] width 716 height 393
drag, startPoint x: 368, startPoint y: 193, endPoint x: 254, endPoint y: 216, distance: 116.4
click at [254, 216] on div "Time left 00:00:00 play_circle_filled On Lunch 30 min radio_button_unchecked 60…" at bounding box center [374, 196] width 394 height 219
click at [254, 216] on div "play_circle_filled" at bounding box center [261, 210] width 131 height 131
drag, startPoint x: 254, startPoint y: 216, endPoint x: 354, endPoint y: 193, distance: 103.4
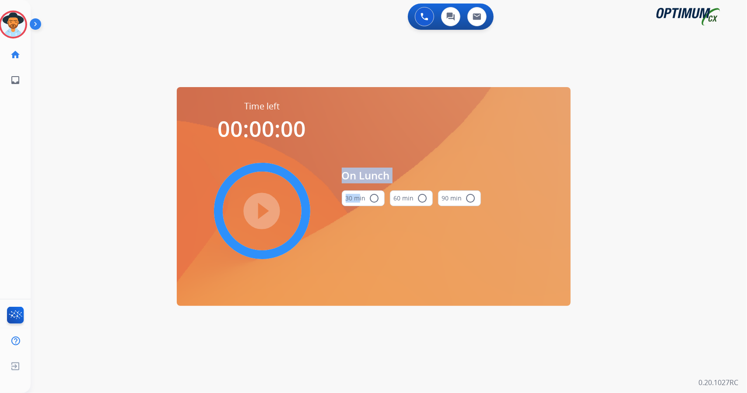
click at [354, 193] on div "Time left 00:00:00 play_circle_filled On Lunch 30 min radio_button_unchecked 60…" at bounding box center [374, 196] width 394 height 219
click at [354, 193] on button "30 min radio_button_unchecked" at bounding box center [363, 198] width 43 height 16
click at [354, 193] on button "30 min check_circle" at bounding box center [363, 198] width 43 height 16
click at [257, 213] on mat-icon "play_circle_filled" at bounding box center [262, 211] width 11 height 11
